Goal: Find specific page/section: Find specific page/section

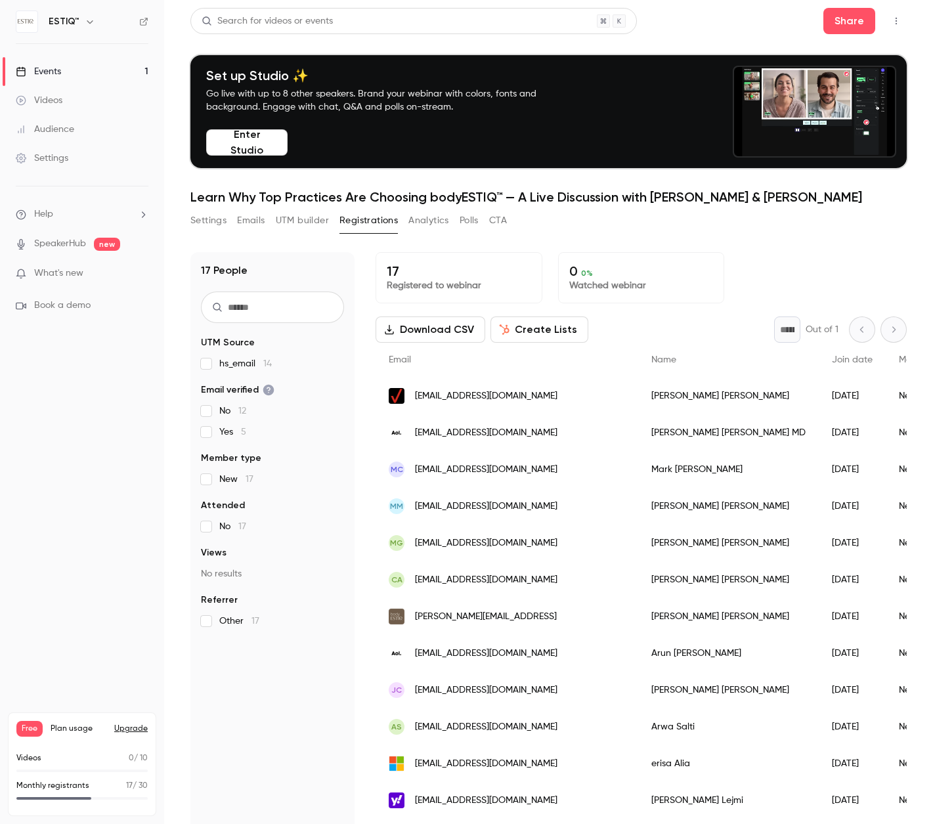
click at [58, 74] on div "Events" at bounding box center [38, 71] width 45 height 13
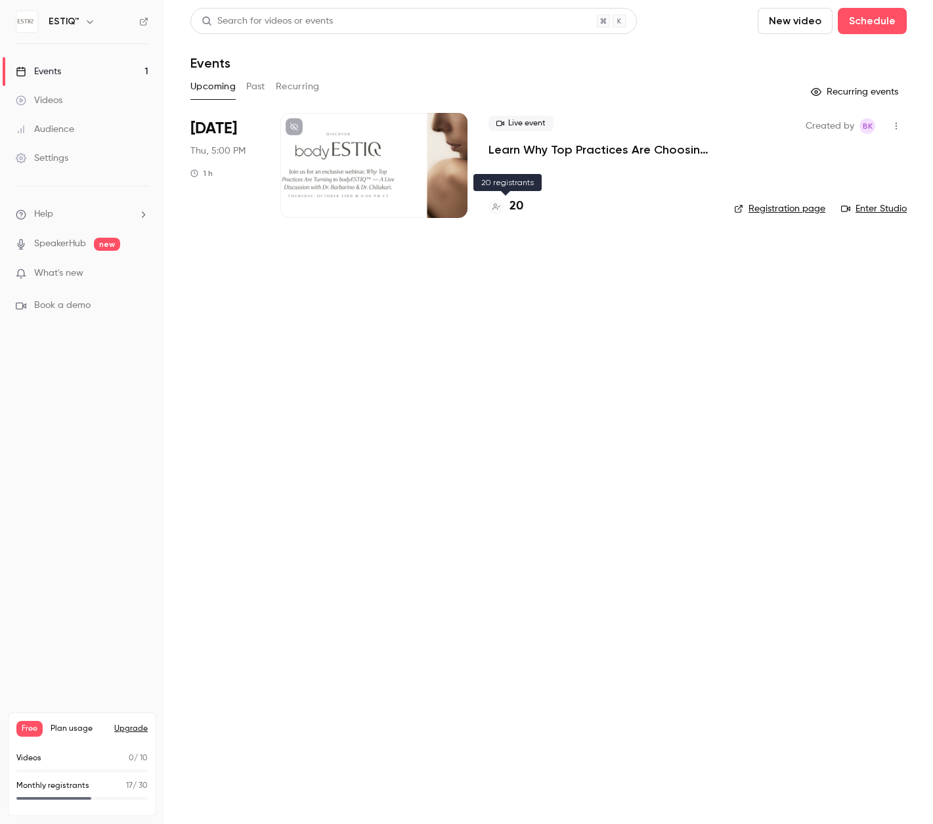
click at [517, 198] on h4 "20" at bounding box center [516, 207] width 14 height 18
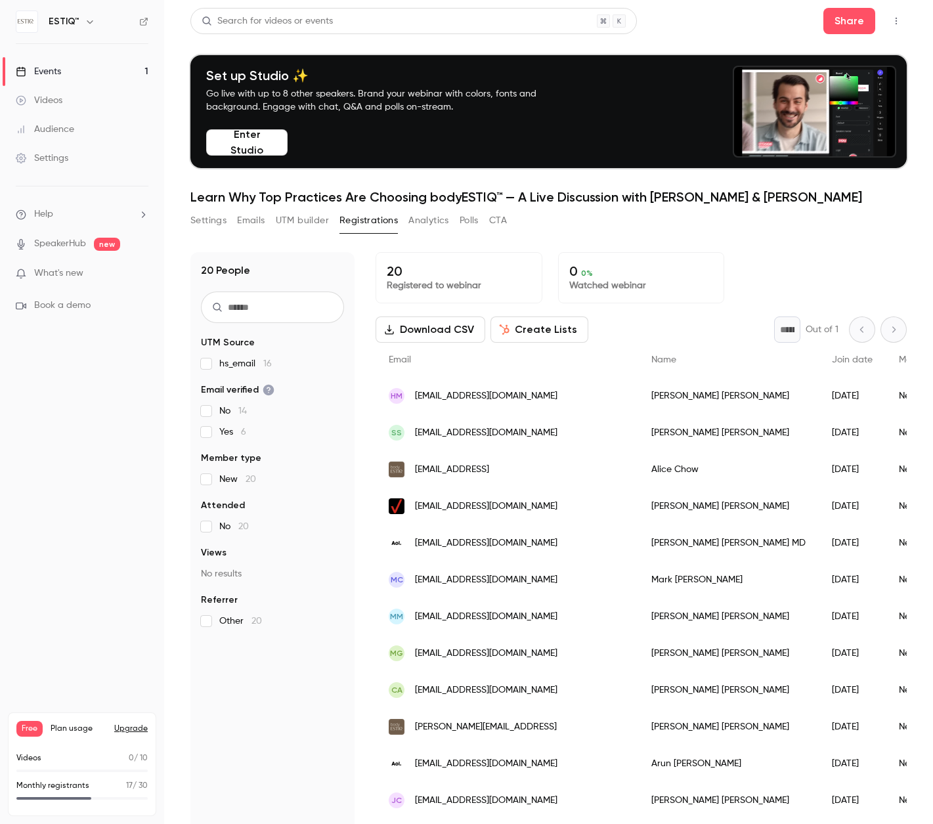
click at [638, 396] on div "[PERSON_NAME]" at bounding box center [728, 395] width 181 height 37
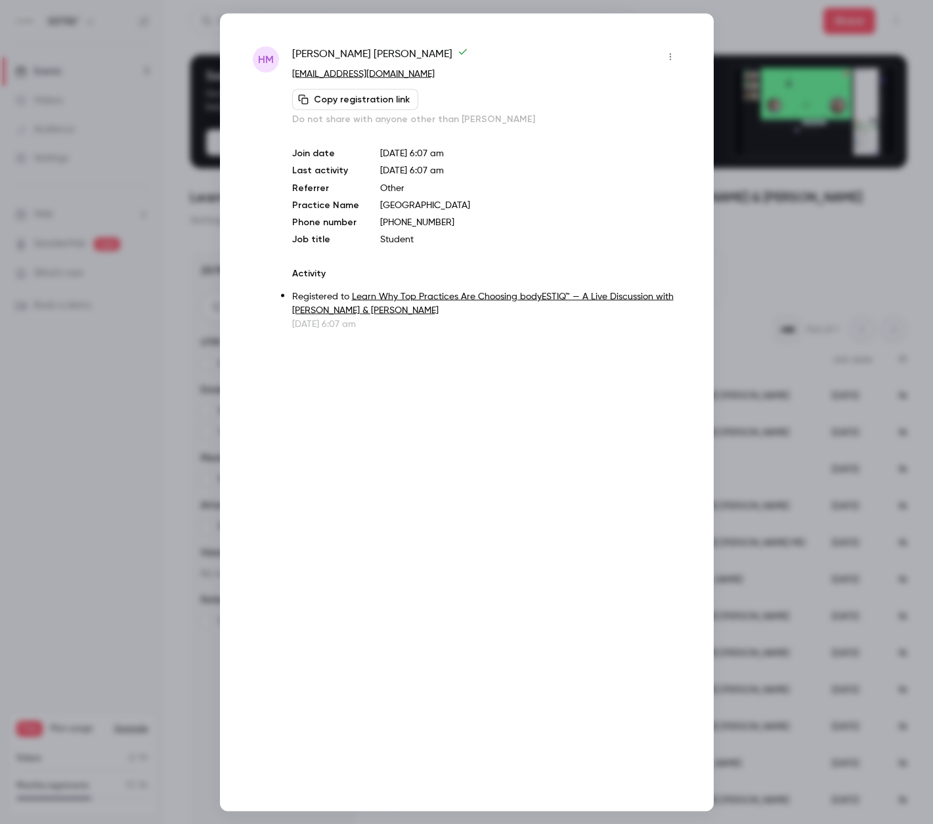
click at [127, 143] on div at bounding box center [466, 412] width 933 height 824
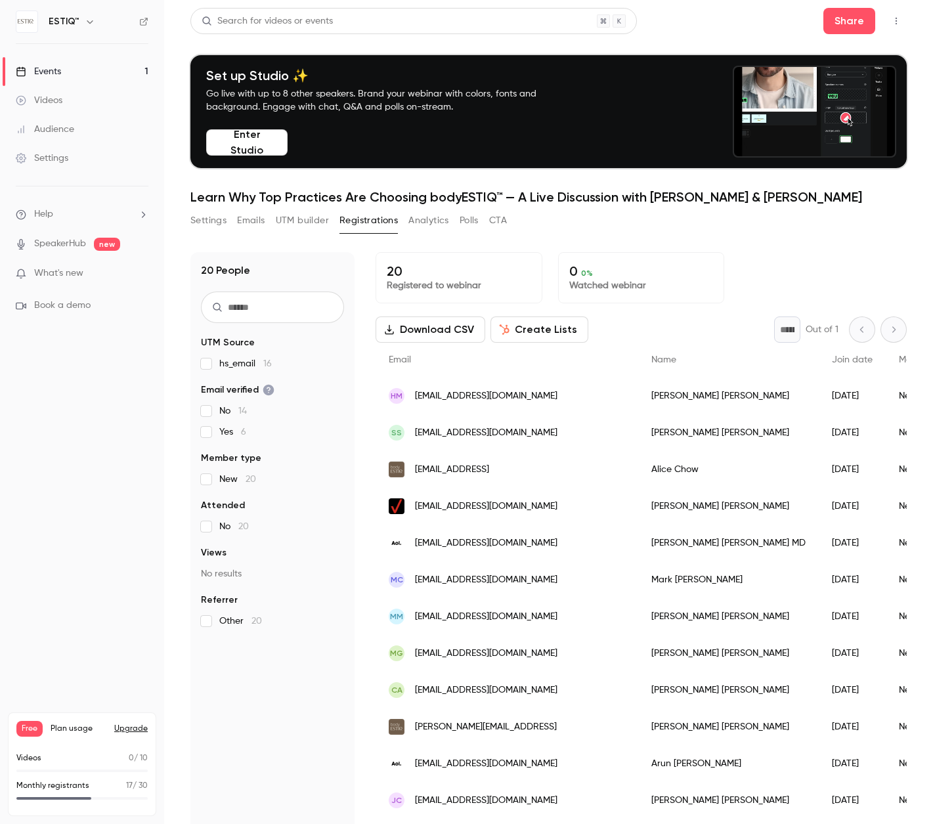
click at [638, 394] on div "[PERSON_NAME]" at bounding box center [728, 395] width 181 height 37
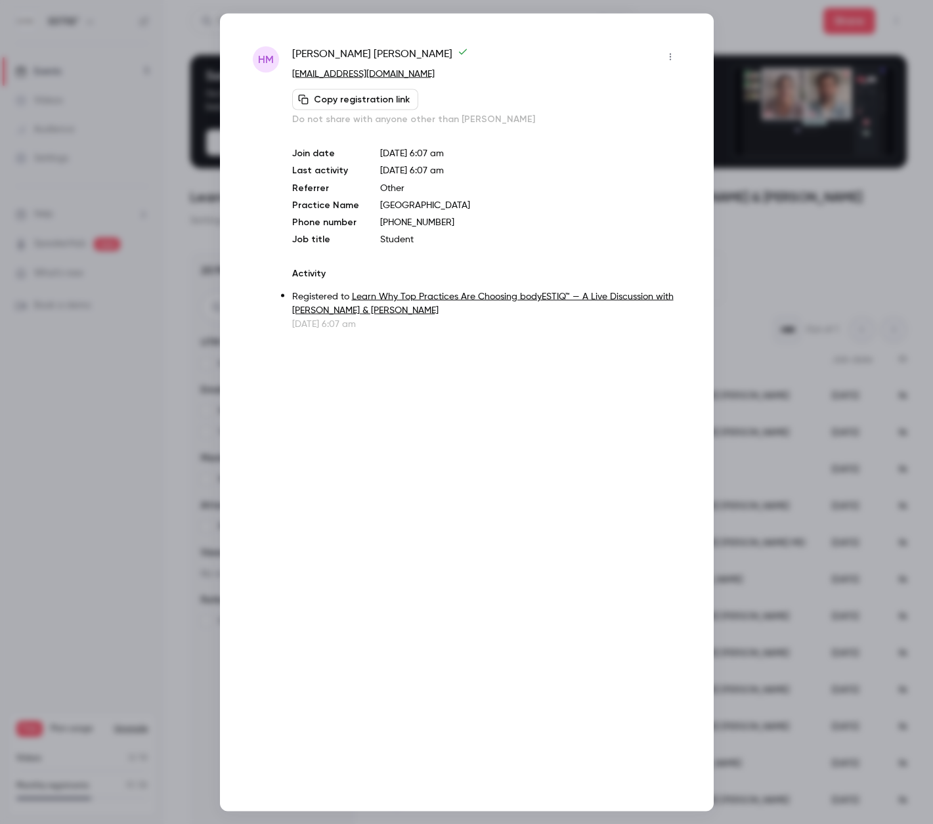
click at [86, 55] on div at bounding box center [466, 412] width 933 height 824
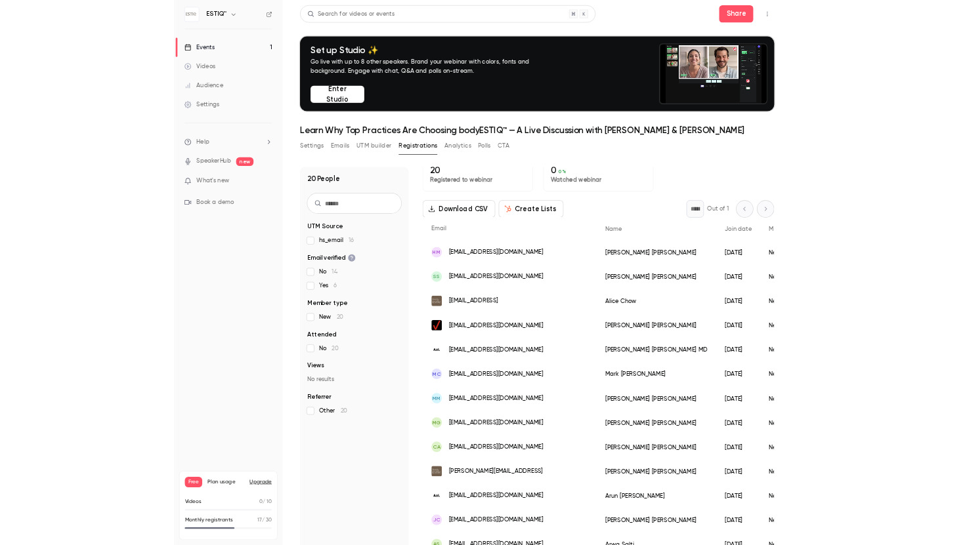
scroll to position [15, 0]
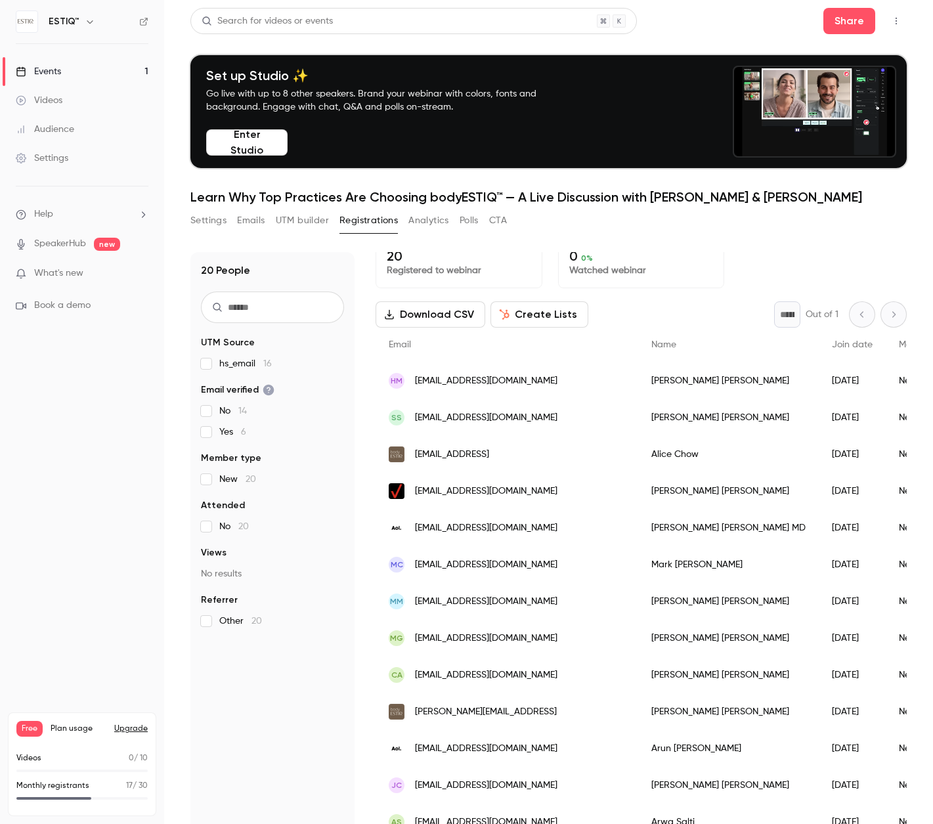
click at [638, 404] on div "[PERSON_NAME]" at bounding box center [728, 417] width 181 height 37
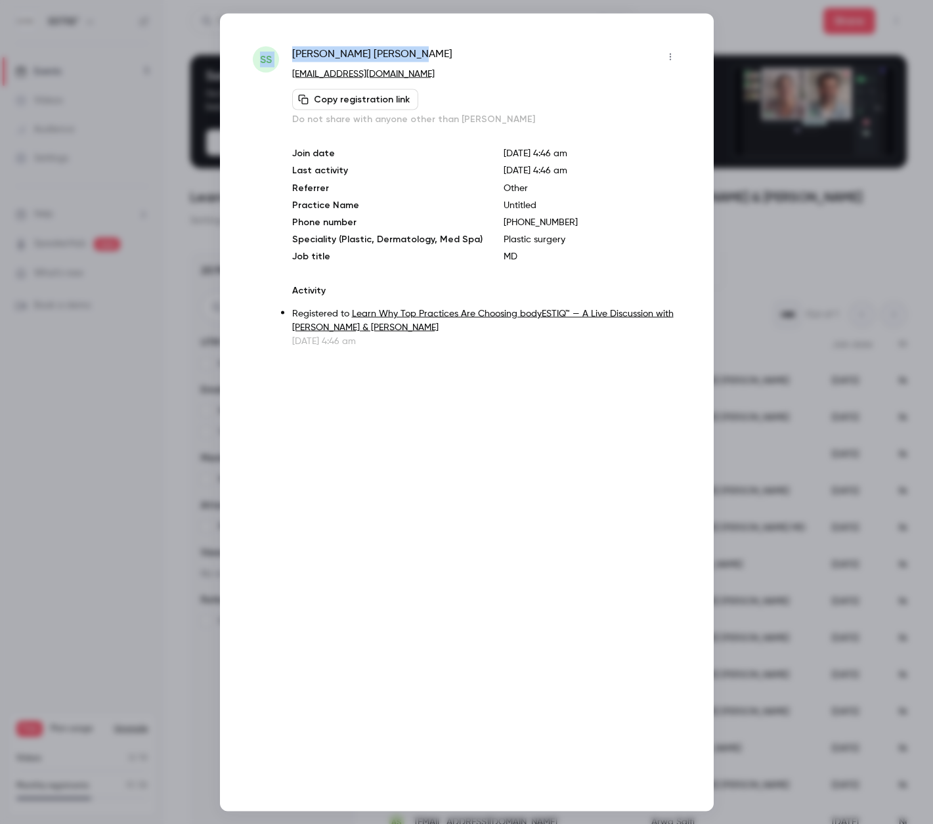
drag, startPoint x: 382, startPoint y: 50, endPoint x: 284, endPoint y: 49, distance: 97.8
click at [284, 49] on div "SS [PERSON_NAME] [EMAIL_ADDRESS][DOMAIN_NAME] Copy registration link Do not sha…" at bounding box center [467, 196] width 428 height 301
click at [338, 57] on span "[PERSON_NAME]" at bounding box center [372, 56] width 160 height 21
drag, startPoint x: 375, startPoint y: 54, endPoint x: 293, endPoint y: 51, distance: 81.5
click at [293, 51] on div "[PERSON_NAME]" at bounding box center [486, 56] width 389 height 21
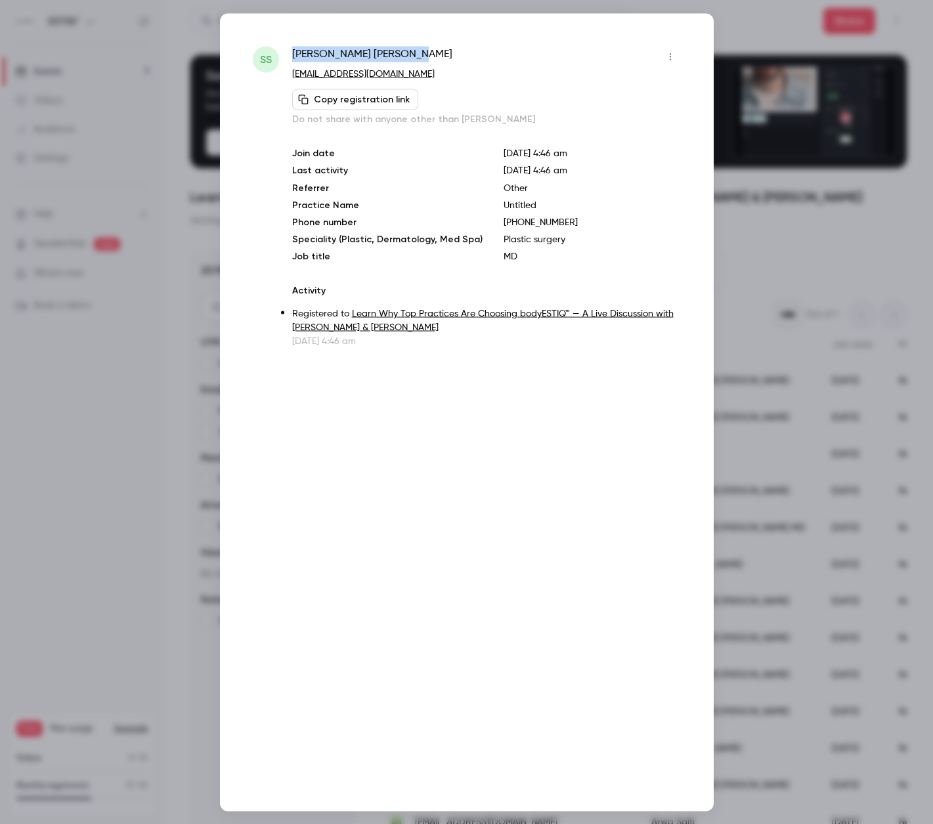
copy span "[PERSON_NAME]"
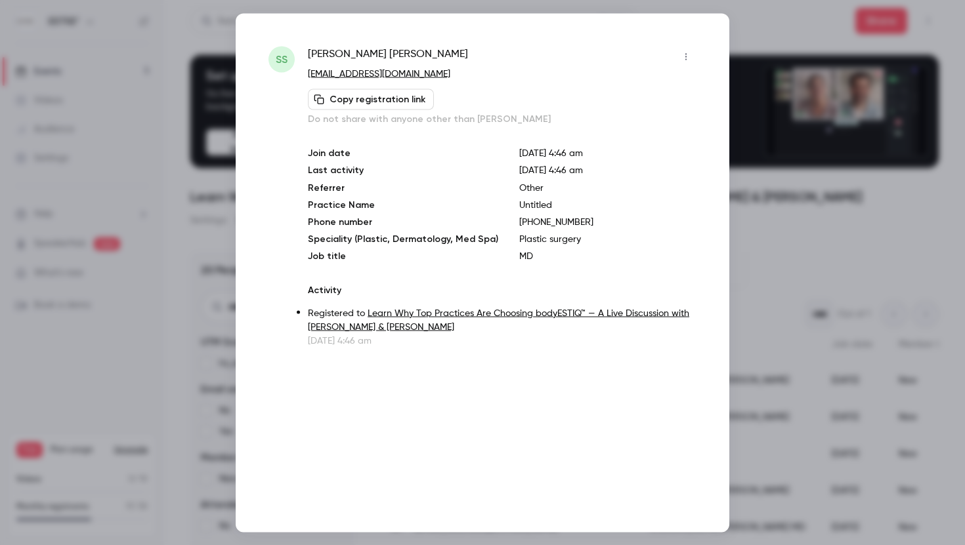
click at [157, 100] on div at bounding box center [482, 272] width 965 height 545
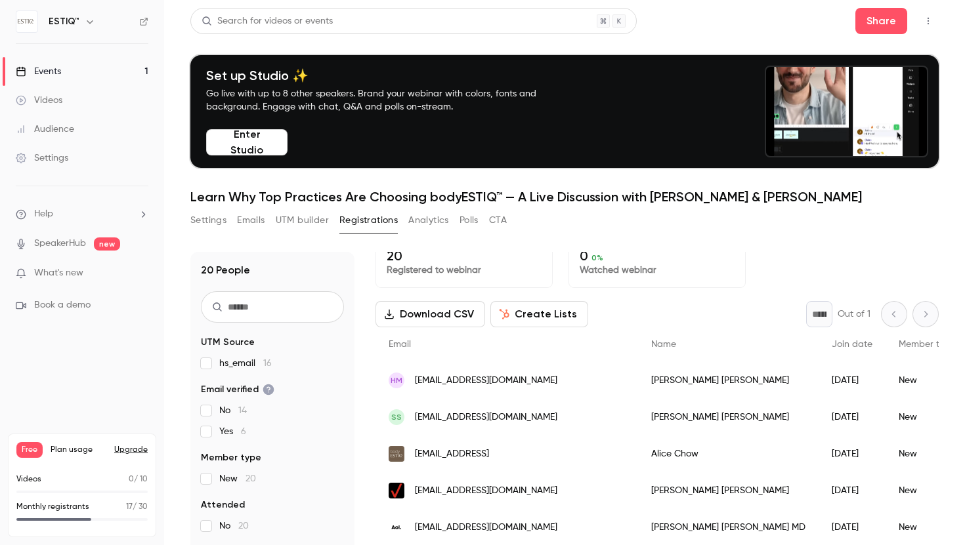
click at [60, 70] on div "Events" at bounding box center [38, 71] width 45 height 13
